Goal: Task Accomplishment & Management: Use online tool/utility

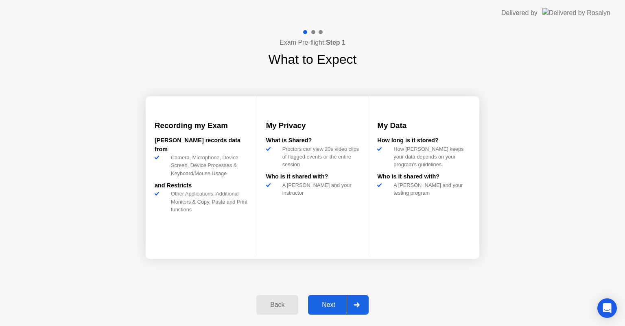
click at [358, 303] on icon at bounding box center [356, 305] width 6 height 5
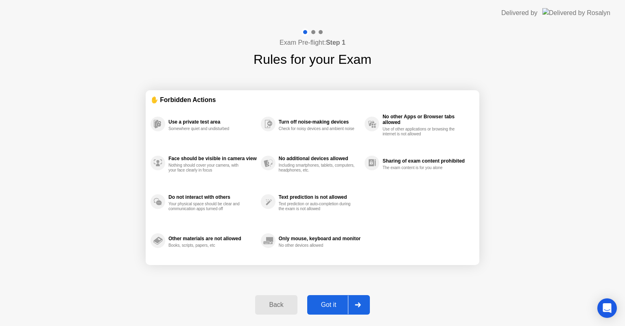
click at [359, 303] on icon at bounding box center [358, 305] width 6 height 5
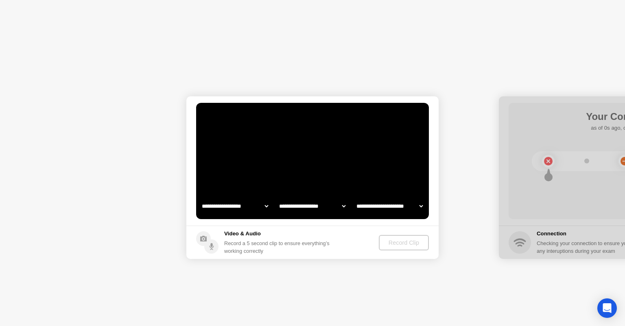
select select "**********"
select select "*******"
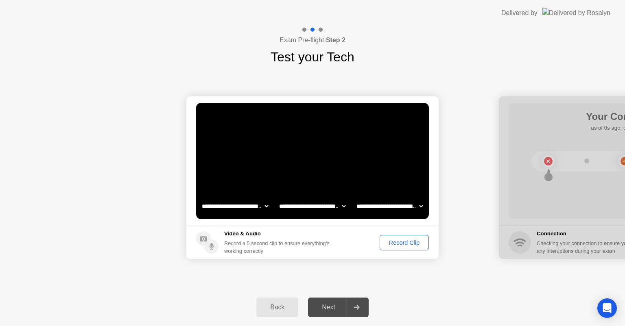
click at [408, 236] on button "Record Clip" at bounding box center [403, 242] width 49 height 15
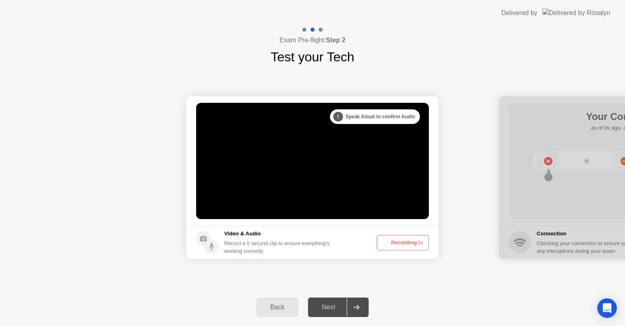
click at [400, 241] on button "Recording 5s" at bounding box center [403, 242] width 52 height 15
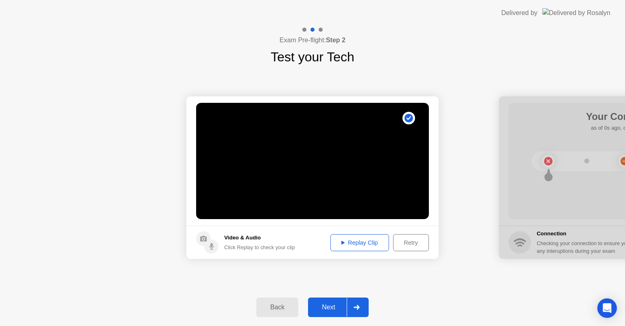
drag, startPoint x: 357, startPoint y: 307, endPoint x: 438, endPoint y: 280, distance: 85.1
click at [356, 307] on icon at bounding box center [356, 307] width 6 height 5
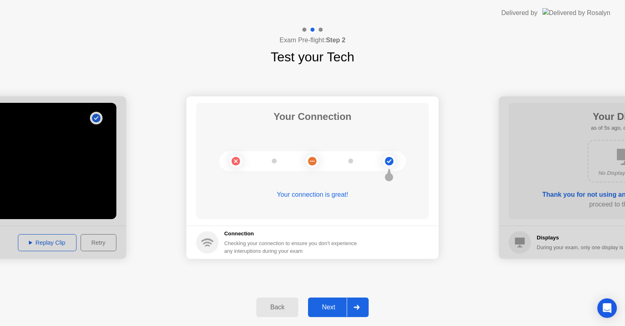
click at [358, 311] on div at bounding box center [357, 307] width 20 height 19
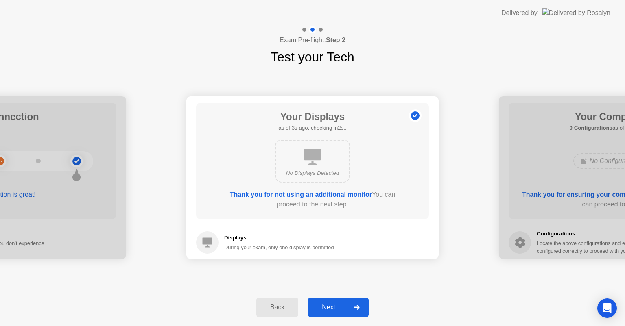
click at [360, 306] on icon at bounding box center [356, 307] width 6 height 5
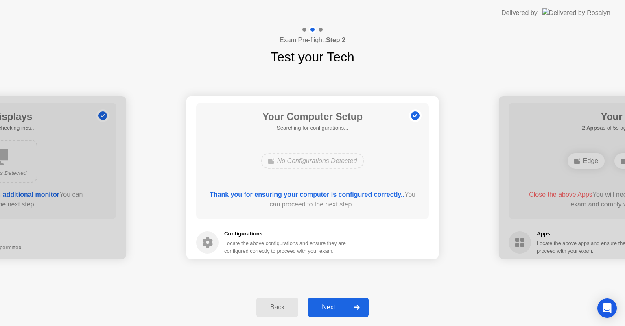
click at [358, 301] on div at bounding box center [357, 307] width 20 height 19
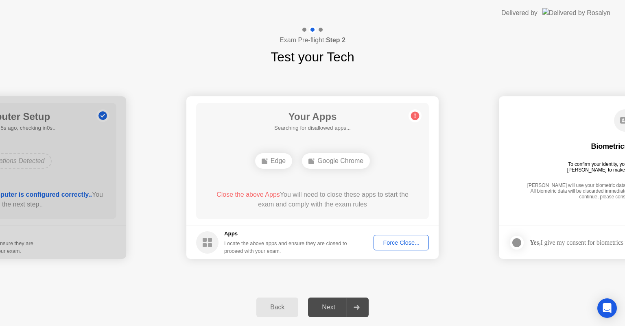
click at [385, 278] on div "**********" at bounding box center [312, 178] width 625 height 222
click at [389, 277] on div "**********" at bounding box center [312, 178] width 625 height 222
click at [358, 305] on icon at bounding box center [356, 307] width 6 height 5
click at [354, 310] on div at bounding box center [357, 307] width 20 height 19
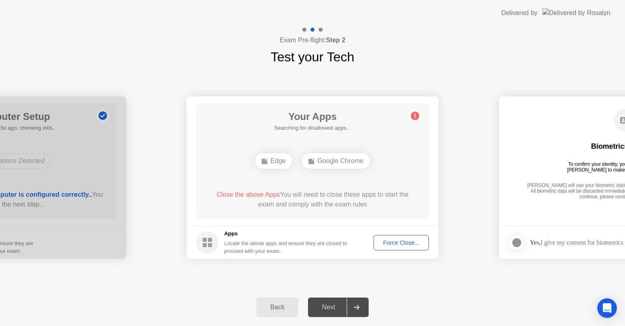
drag, startPoint x: 356, startPoint y: 307, endPoint x: 373, endPoint y: 300, distance: 18.0
click at [369, 301] on div "Back Next" at bounding box center [312, 307] width 625 height 37
click at [396, 245] on div "Force Close..." at bounding box center [401, 243] width 50 height 7
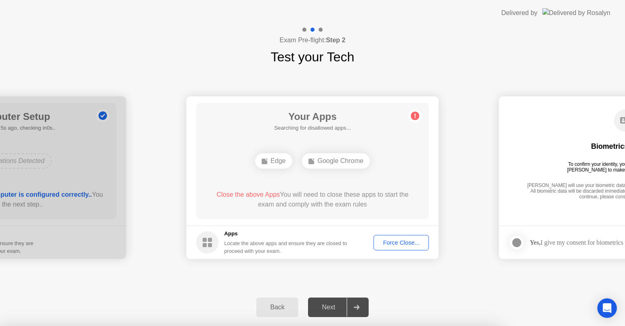
click at [399, 326] on div at bounding box center [312, 326] width 625 height 0
drag, startPoint x: 346, startPoint y: 207, endPoint x: 402, endPoint y: 231, distance: 61.0
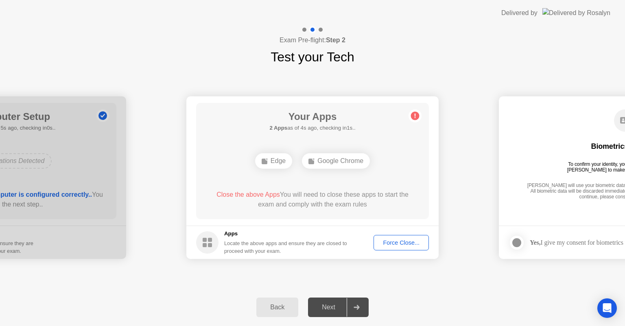
click at [397, 240] on div "Force Close..." at bounding box center [401, 243] width 50 height 7
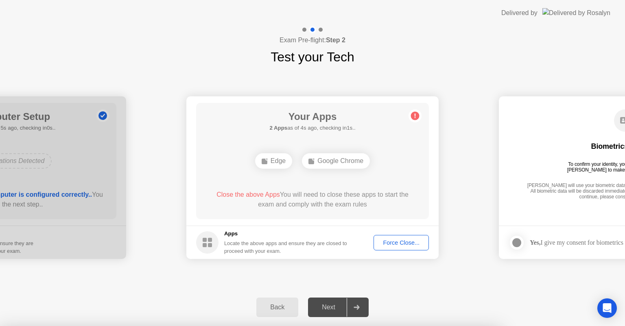
click at [397, 326] on div at bounding box center [312, 326] width 625 height 0
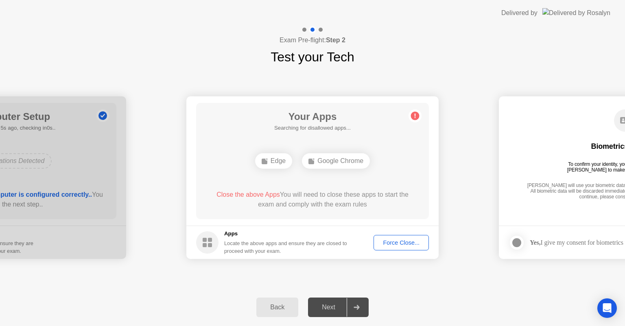
click at [407, 244] on div "Force Close..." at bounding box center [401, 243] width 50 height 7
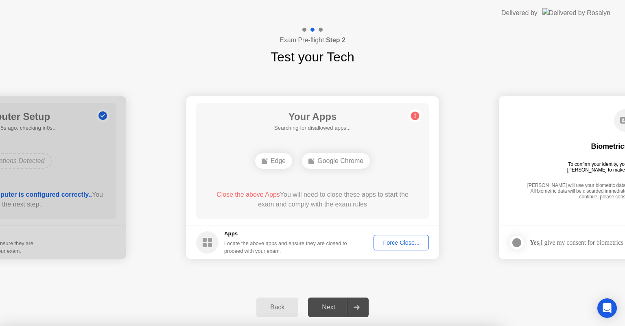
click at [407, 326] on div at bounding box center [312, 326] width 625 height 0
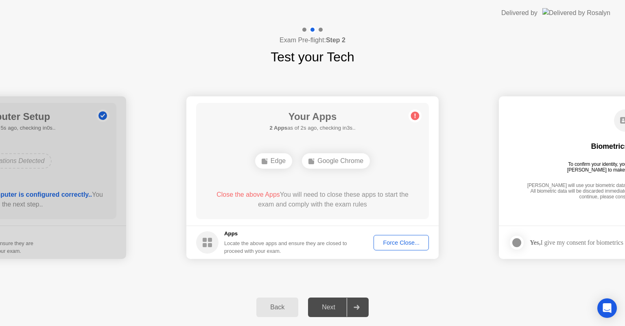
click at [354, 306] on icon at bounding box center [356, 307] width 6 height 5
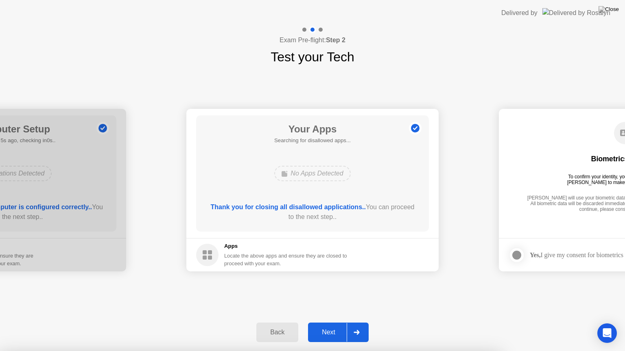
click at [421, 326] on div at bounding box center [312, 351] width 625 height 0
click at [423, 326] on div at bounding box center [312, 351] width 625 height 0
click at [358, 326] on div at bounding box center [312, 351] width 625 height 0
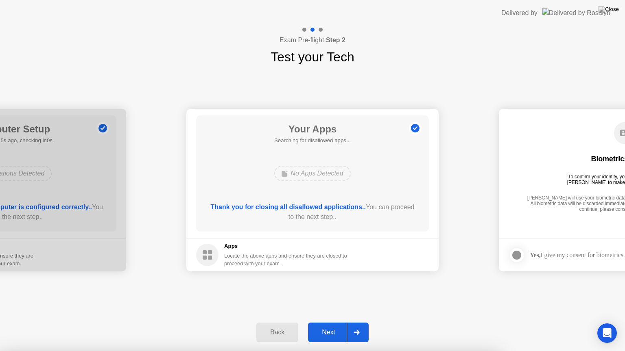
click at [360, 326] on div at bounding box center [357, 332] width 20 height 19
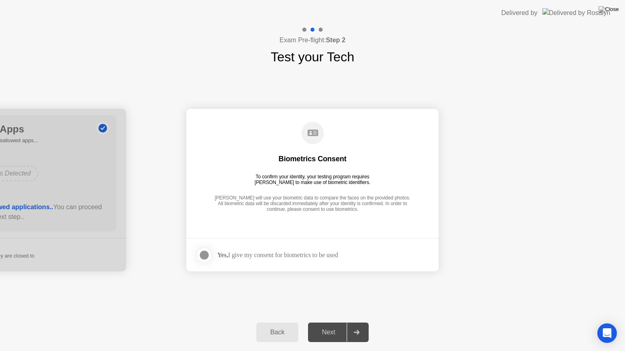
click at [207, 251] on div at bounding box center [204, 256] width 10 height 10
click at [356, 326] on div at bounding box center [357, 332] width 20 height 19
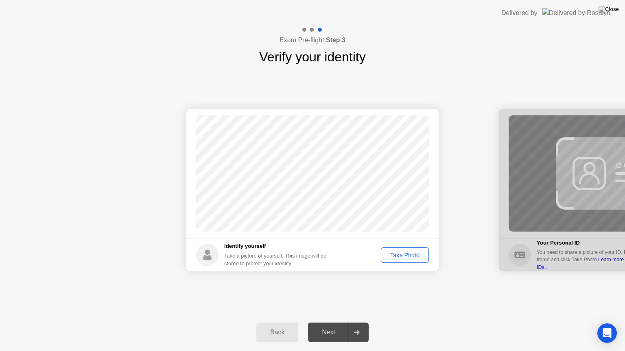
click at [407, 255] on div "Take Photo" at bounding box center [405, 255] width 42 height 7
click at [353, 326] on div at bounding box center [357, 332] width 20 height 19
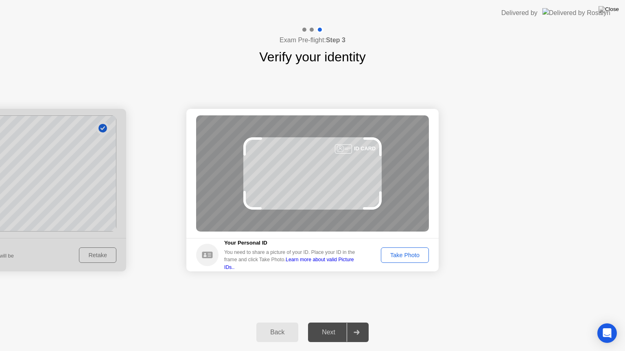
click at [410, 257] on div "Take Photo" at bounding box center [405, 255] width 42 height 7
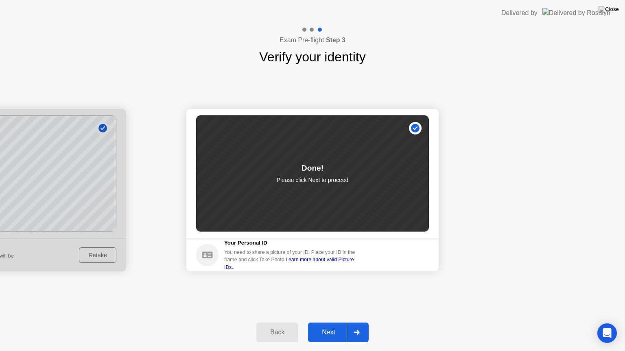
click at [353, 326] on div at bounding box center [357, 332] width 20 height 19
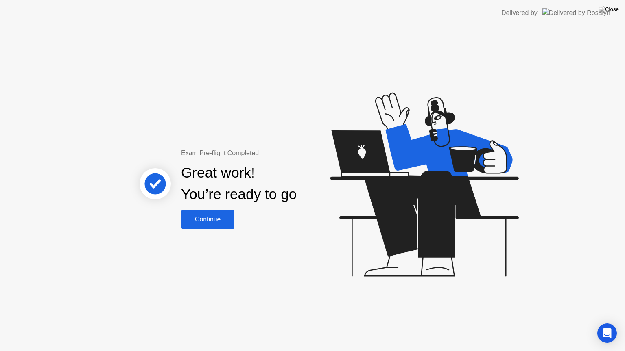
click at [199, 218] on div "Continue" at bounding box center [207, 219] width 48 height 7
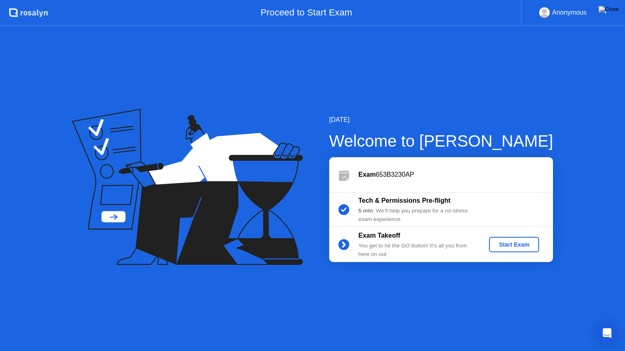
click at [517, 246] on div "Start Exam" at bounding box center [514, 245] width 44 height 7
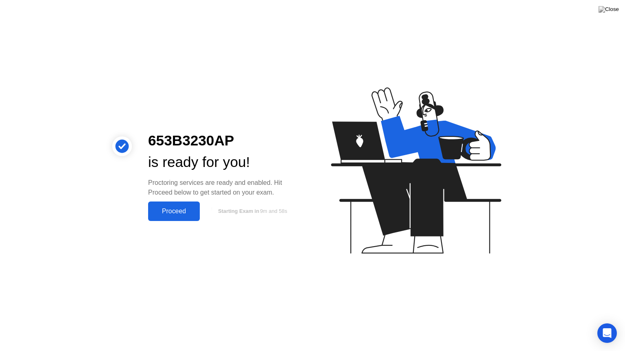
click at [171, 212] on div "Proceed" at bounding box center [173, 211] width 47 height 7
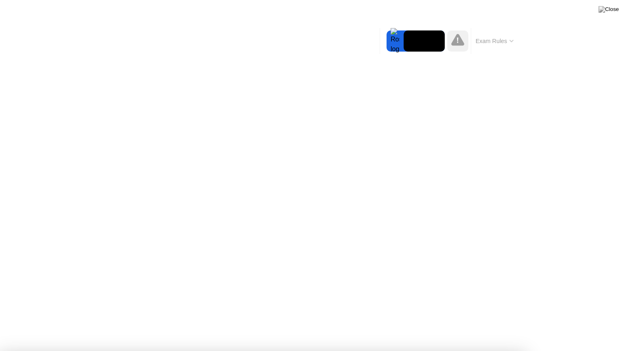
drag, startPoint x: 310, startPoint y: 216, endPoint x: 353, endPoint y: 230, distance: 45.4
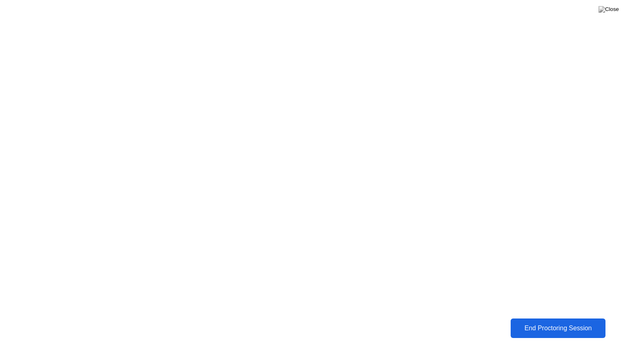
click at [553, 326] on div "End Proctoring Session" at bounding box center [558, 328] width 90 height 7
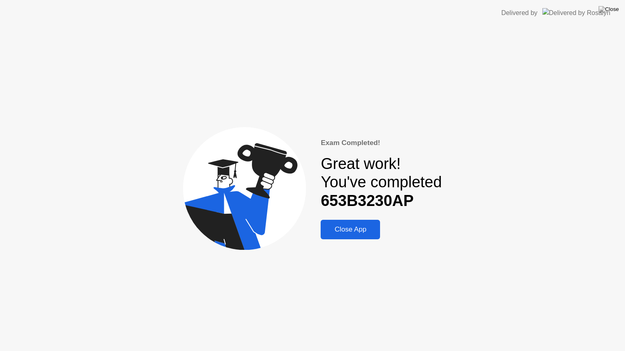
click at [355, 231] on div "Close App" at bounding box center [350, 230] width 55 height 8
